Goal: Task Accomplishment & Management: Complete application form

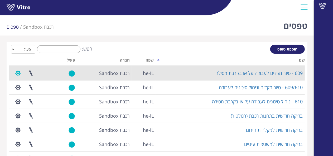
click at [18, 75] on button "button" at bounding box center [17, 73] width 13 height 14
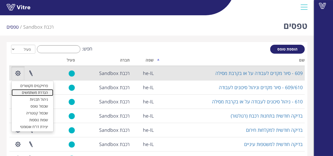
click at [30, 92] on link "הגדרת משתמשים" at bounding box center [33, 92] width 42 height 7
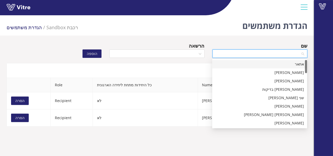
click at [252, 55] on input "search" at bounding box center [257, 54] width 85 height 8
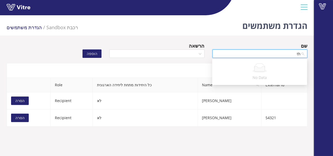
type input "t"
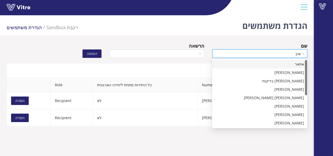
type input "איבי"
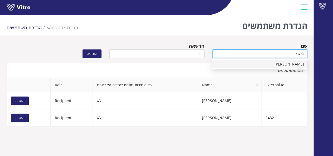
click at [261, 64] on div "[PERSON_NAME]" at bounding box center [259, 64] width 88 height 6
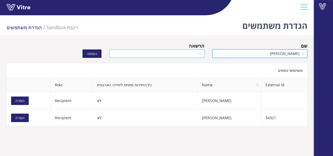
click at [185, 53] on input "search" at bounding box center [154, 54] width 85 height 8
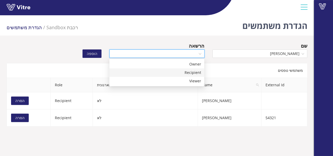
click at [189, 73] on div "Recipient" at bounding box center [156, 73] width 88 height 6
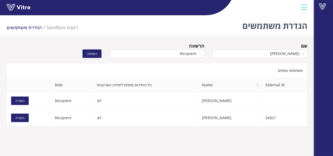
click at [95, 54] on span "הוספה" at bounding box center [92, 54] width 11 height 6
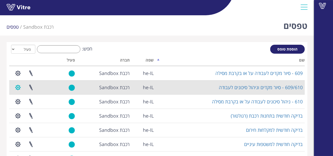
click at [17, 88] on button "button" at bounding box center [17, 88] width 13 height 14
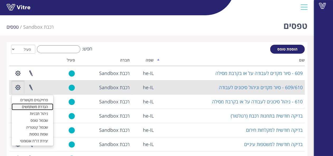
click at [31, 107] on link "הגדרת משתמשים" at bounding box center [33, 106] width 42 height 7
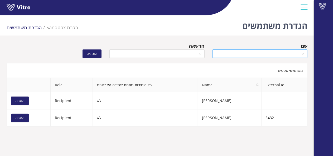
click at [226, 51] on input "search" at bounding box center [257, 54] width 85 height 8
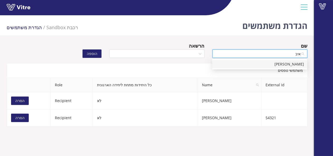
type input "איבי"
click at [236, 62] on div "[PERSON_NAME]" at bounding box center [259, 64] width 88 height 6
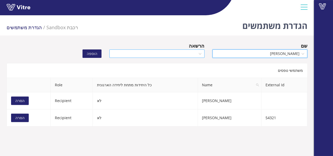
click at [193, 57] on input "search" at bounding box center [154, 54] width 85 height 8
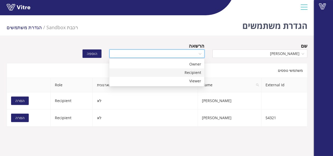
click at [198, 71] on div "Recipient" at bounding box center [156, 73] width 88 height 6
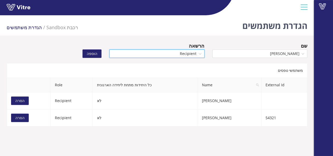
click at [97, 54] on span "הוספה" at bounding box center [92, 54] width 11 height 6
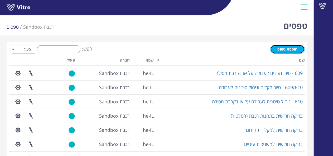
click at [294, 47] on span "הוספת טופס" at bounding box center [287, 49] width 20 height 5
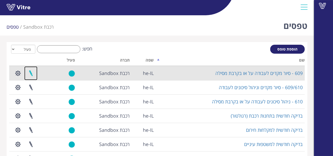
click at [32, 70] on link at bounding box center [30, 73] width 13 height 14
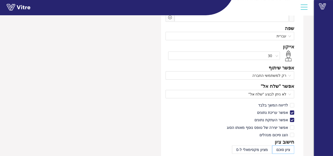
scroll to position [59, 0]
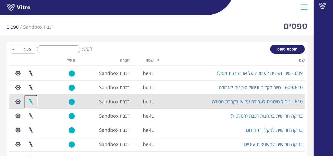
click at [32, 102] on link at bounding box center [30, 102] width 13 height 14
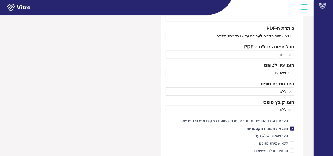
scroll to position [237, 0]
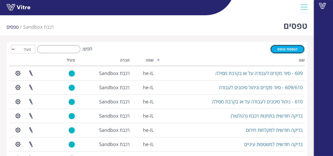
click at [298, 46] on link "הוספת טופס" at bounding box center [287, 49] width 34 height 9
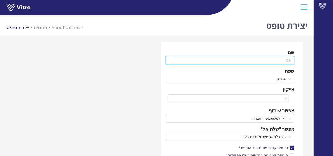
click at [273, 61] on input "text" at bounding box center [229, 60] width 129 height 8
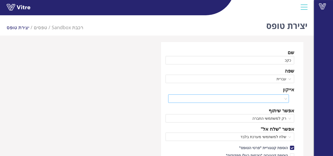
click at [275, 100] on input "search" at bounding box center [226, 99] width 111 height 8
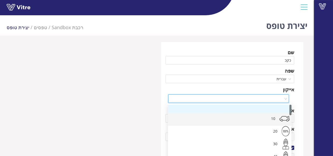
click at [274, 123] on div "10" at bounding box center [224, 119] width 105 height 13
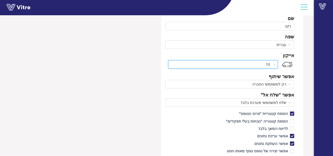
scroll to position [26, 0]
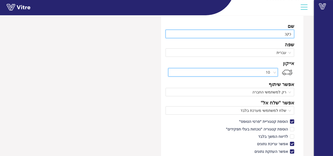
click at [285, 34] on input "כקכ" at bounding box center [229, 34] width 129 height 8
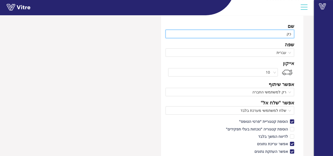
type input "כ"
click at [271, 73] on span "10" at bounding box center [222, 72] width 103 height 8
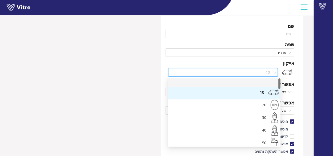
click at [264, 84] on div at bounding box center [224, 82] width 105 height 8
